Goal: Find specific page/section: Find specific page/section

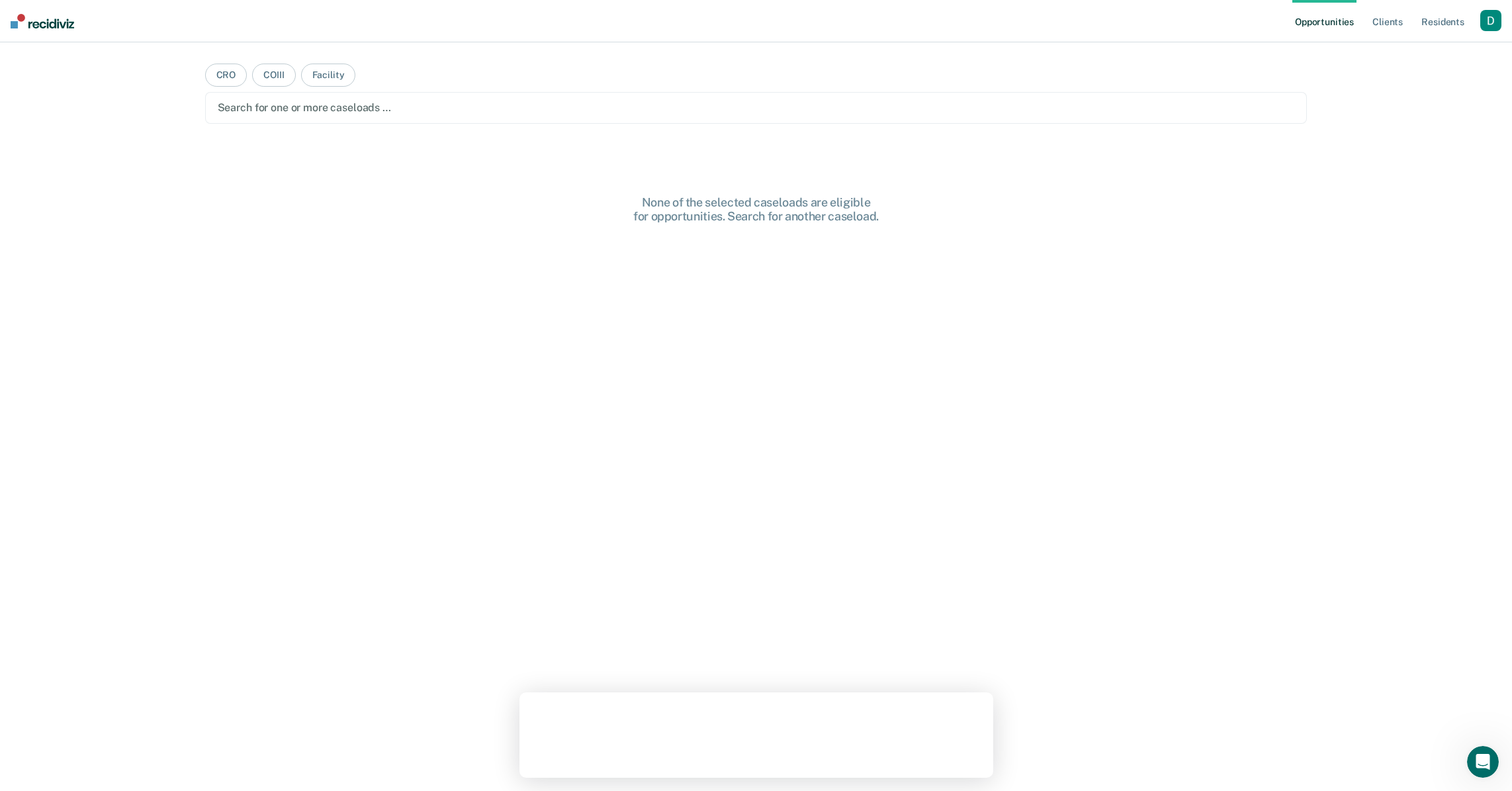
click at [1490, 20] on div "button" at bounding box center [1491, 21] width 22 height 22
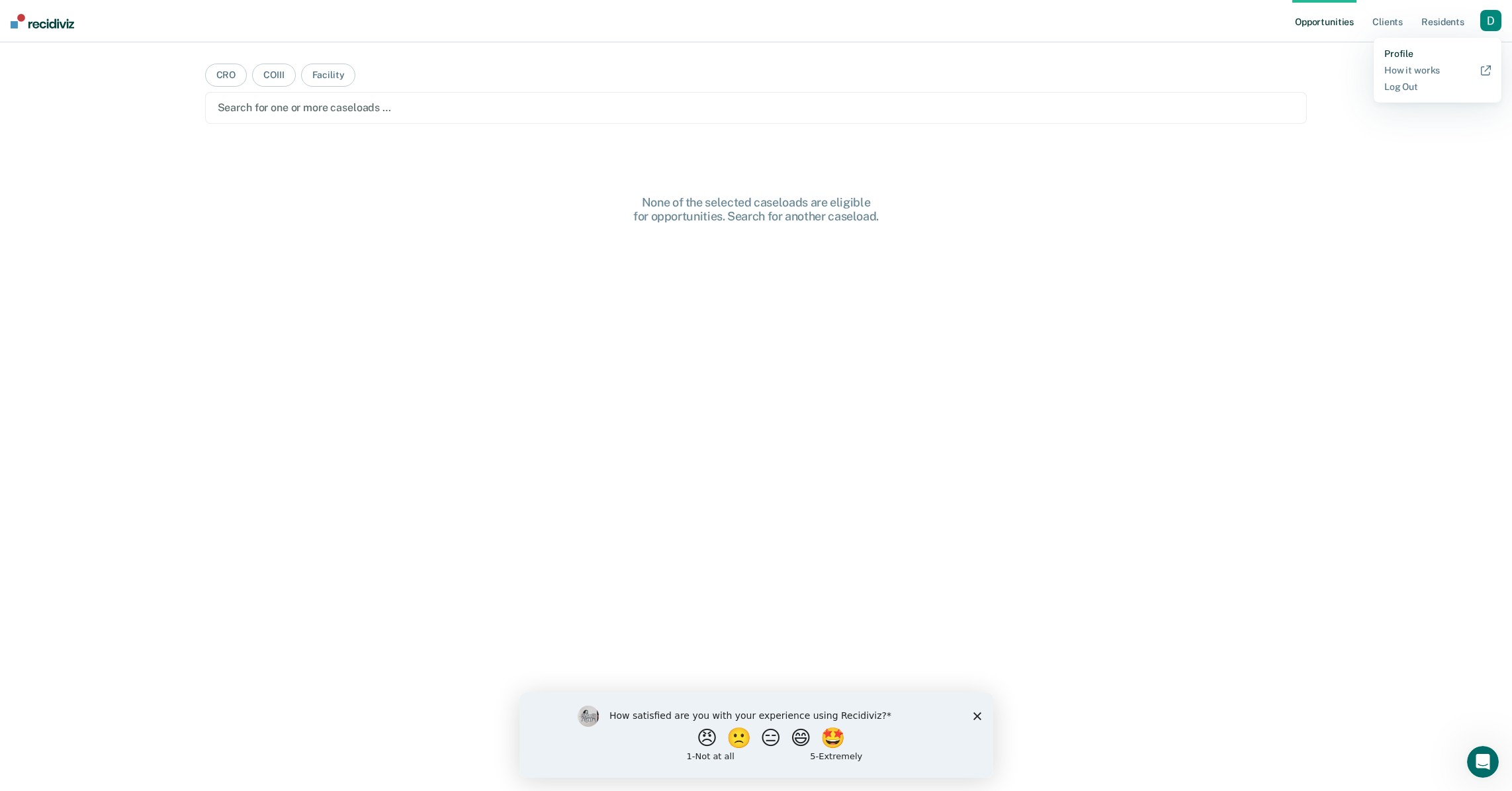
click at [1459, 50] on link "Profile" at bounding box center [1437, 53] width 106 height 11
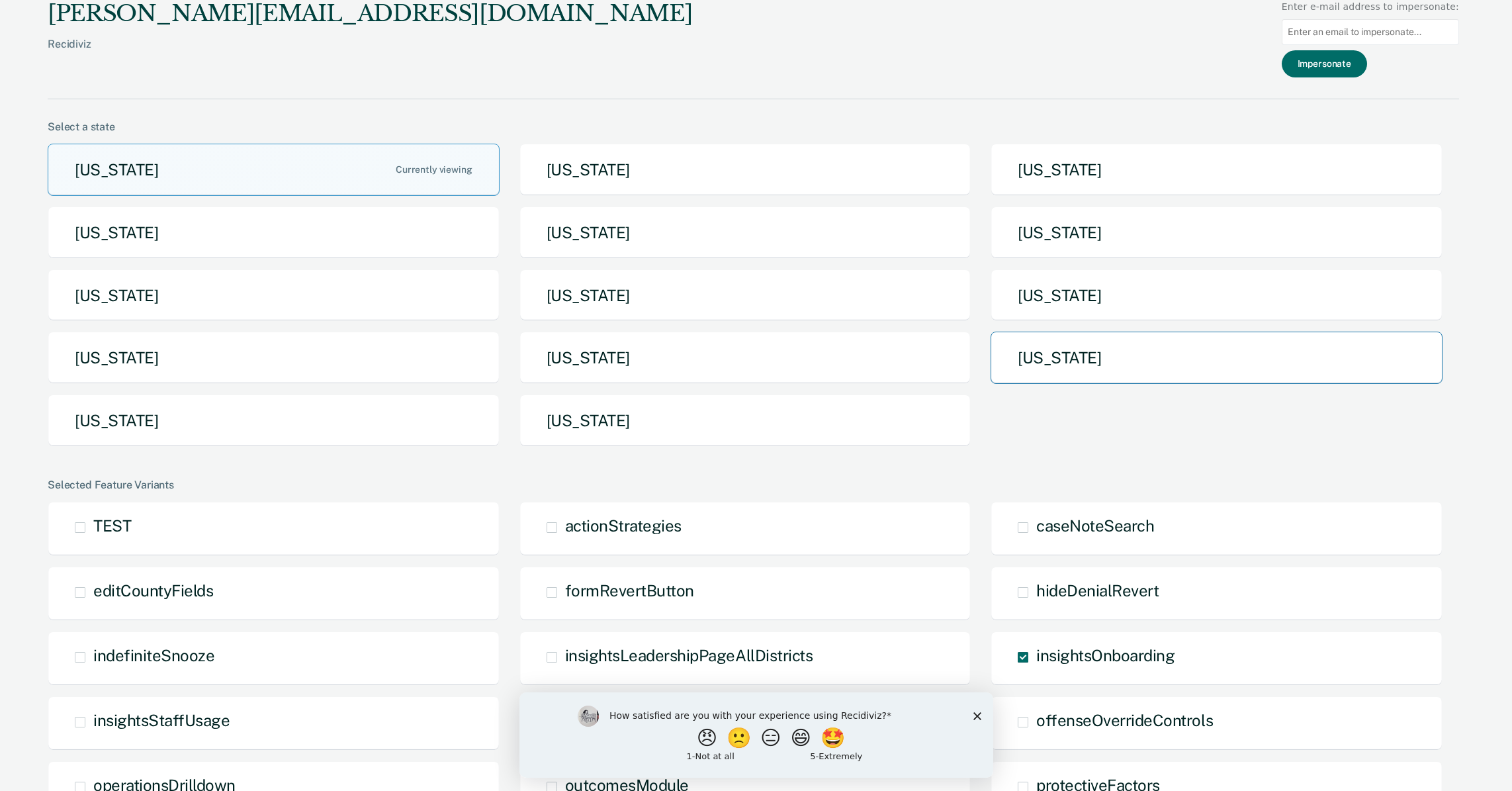
click at [1032, 367] on button "[US_STATE]" at bounding box center [1217, 357] width 452 height 52
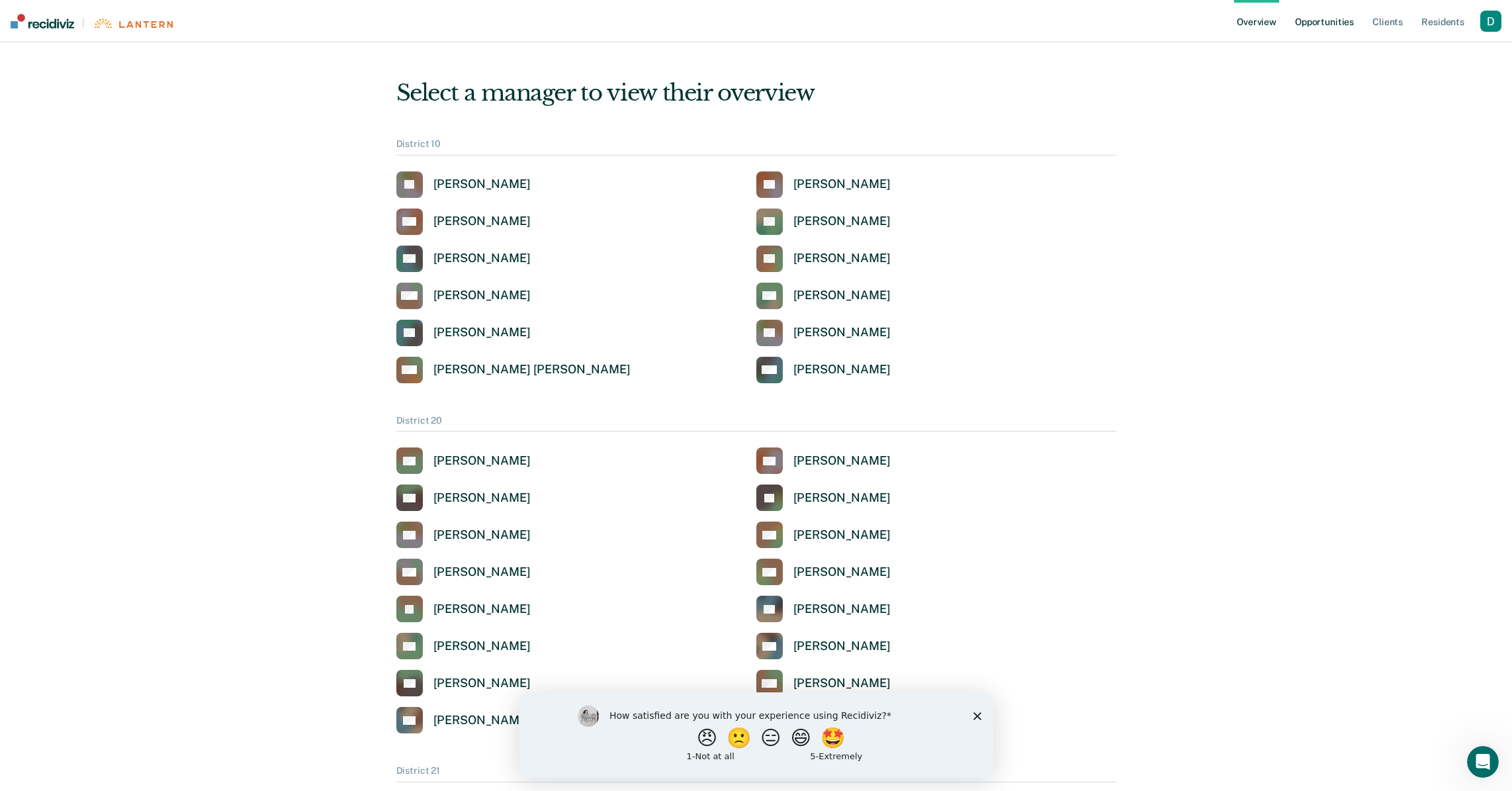
click at [1330, 23] on link "Opportunities" at bounding box center [1324, 21] width 64 height 42
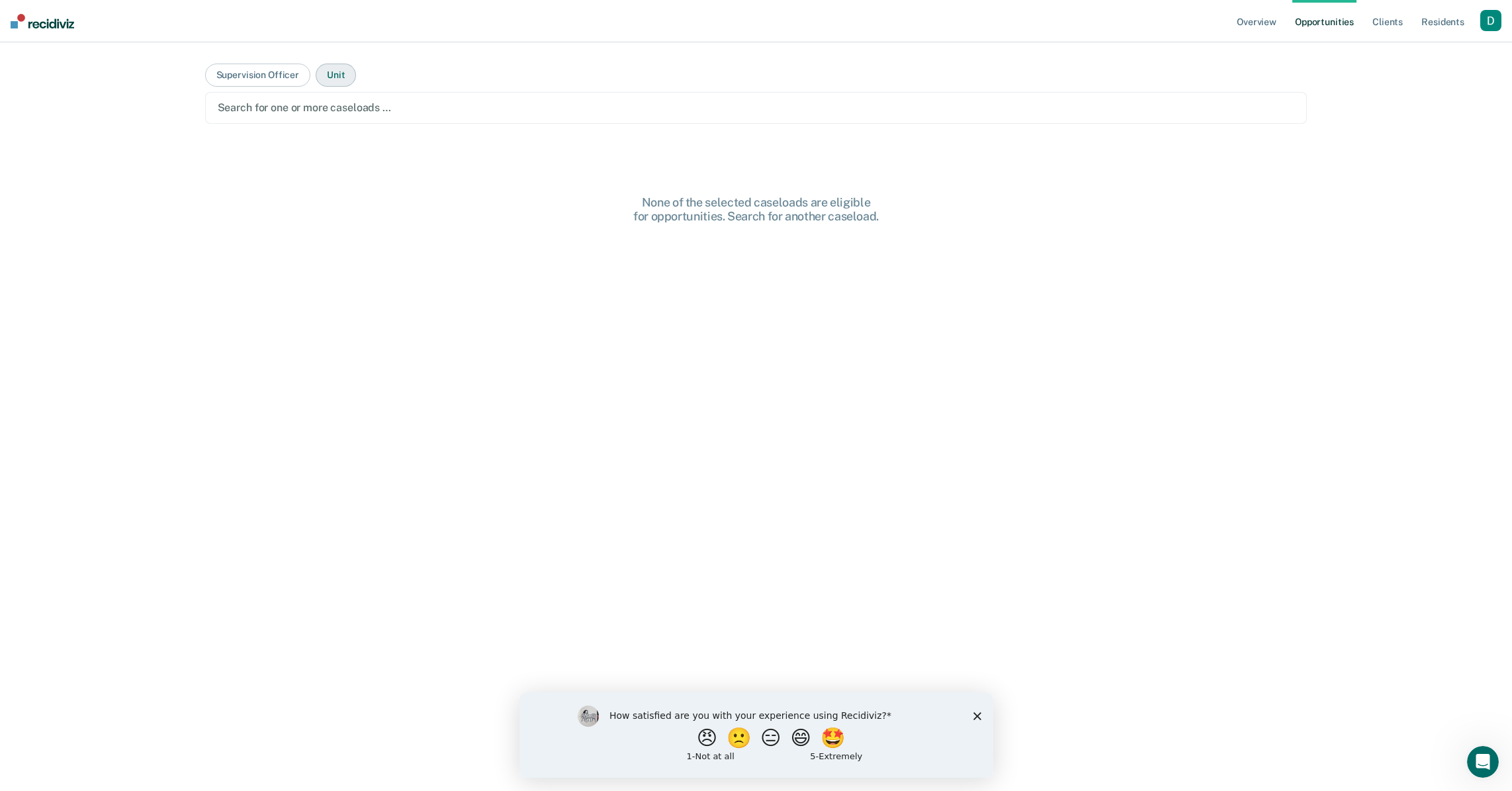
click at [327, 84] on button "Unit" at bounding box center [335, 76] width 40 height 24
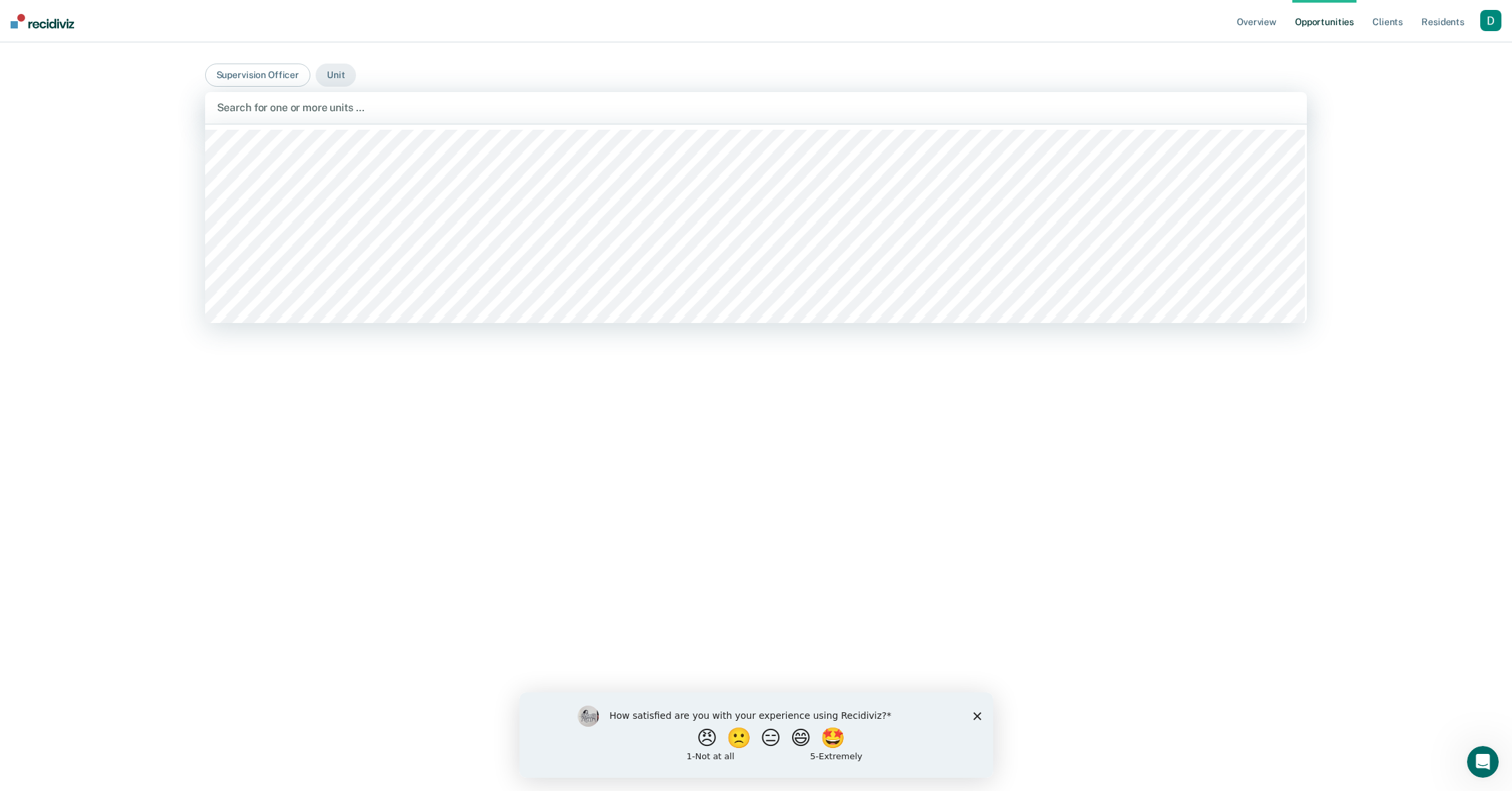
click at [330, 116] on div "Search for one or more units …" at bounding box center [756, 107] width 1081 height 18
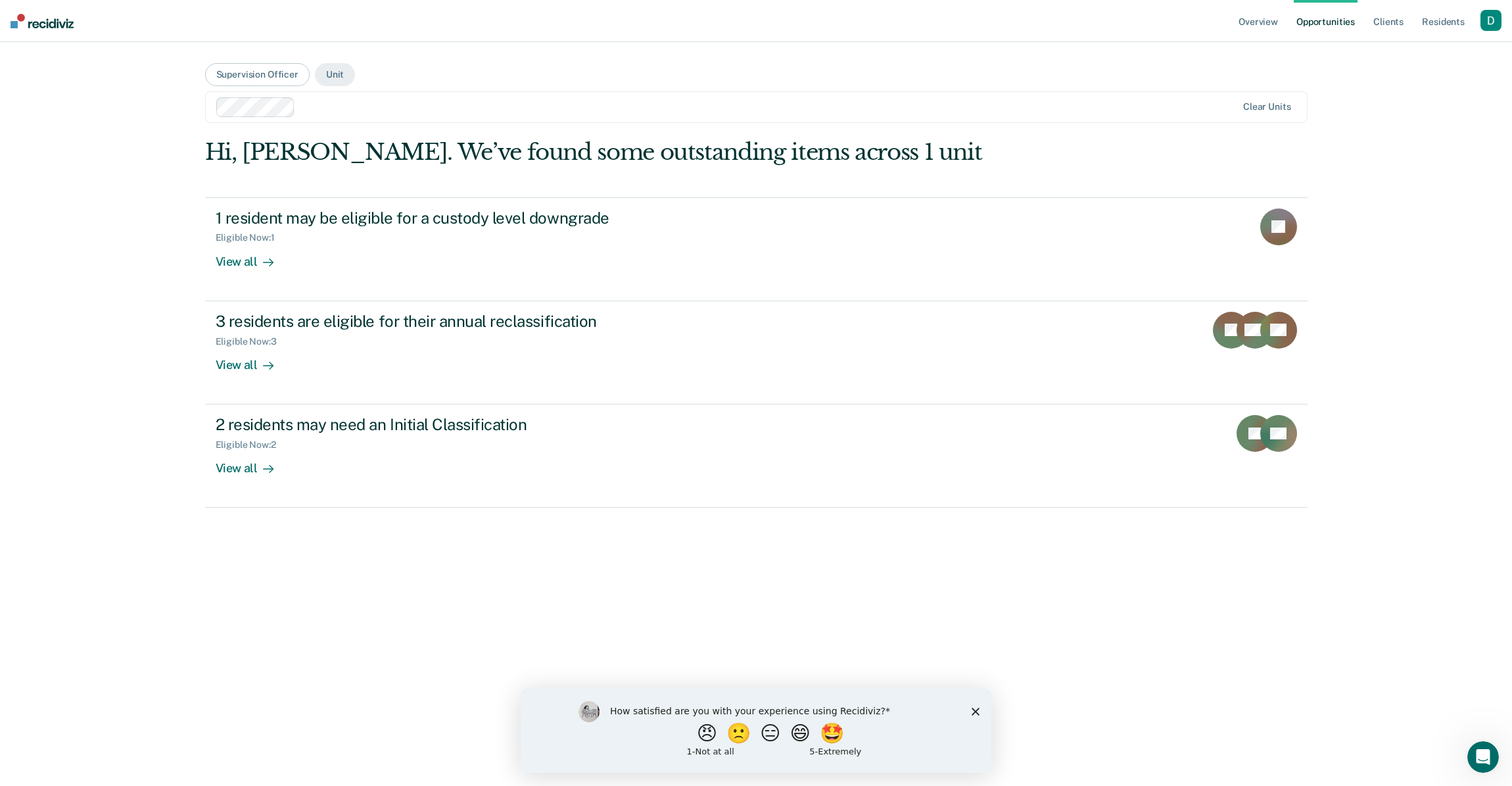
click at [974, 712] on polygon "Close survey" at bounding box center [975, 711] width 8 height 8
